Goal: Task Accomplishment & Management: Use online tool/utility

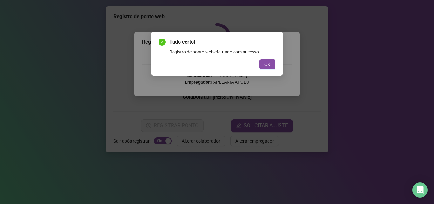
click at [278, 64] on div "Tudo certo! Registro de ponto web efetuado com sucesso. OK" at bounding box center [217, 54] width 132 height 44
click at [265, 65] on span "OK" at bounding box center [267, 64] width 6 height 7
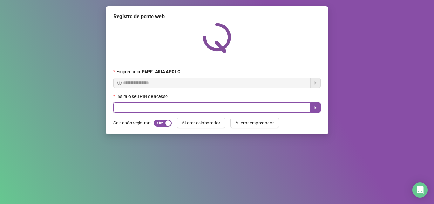
click at [187, 105] on input "text" at bounding box center [211, 107] width 197 height 10
type input "*****"
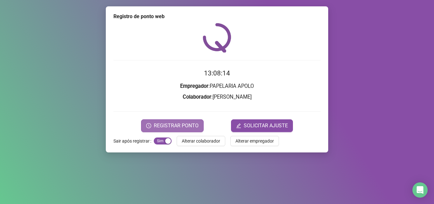
click at [179, 121] on button "REGISTRAR PONTO" at bounding box center [172, 125] width 63 height 13
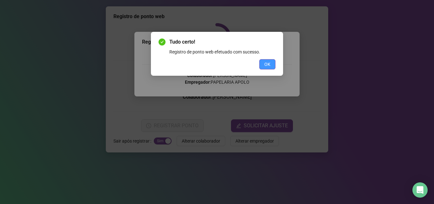
click at [276, 62] on div "Tudo certo! Registro de ponto web efetuado com sucesso. OK" at bounding box center [217, 54] width 132 height 44
drag, startPoint x: 273, startPoint y: 63, endPoint x: 265, endPoint y: 69, distance: 10.9
click at [271, 65] on button "OK" at bounding box center [267, 64] width 16 height 10
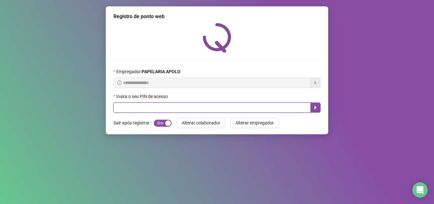
click at [195, 103] on input "text" at bounding box center [211, 107] width 197 height 10
type input "*****"
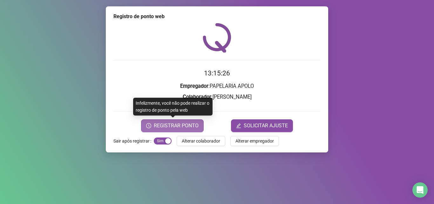
click at [190, 124] on span "REGISTRAR PONTO" at bounding box center [176, 126] width 45 height 8
